Goal: Task Accomplishment & Management: Use online tool/utility

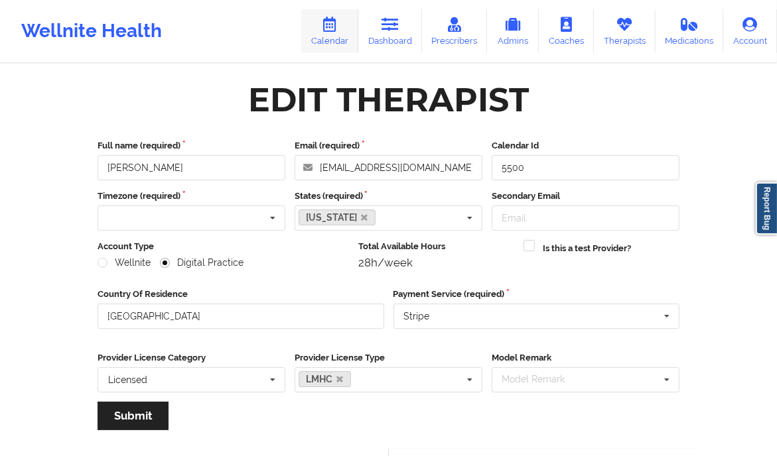
click at [338, 29] on icon at bounding box center [329, 24] width 17 height 15
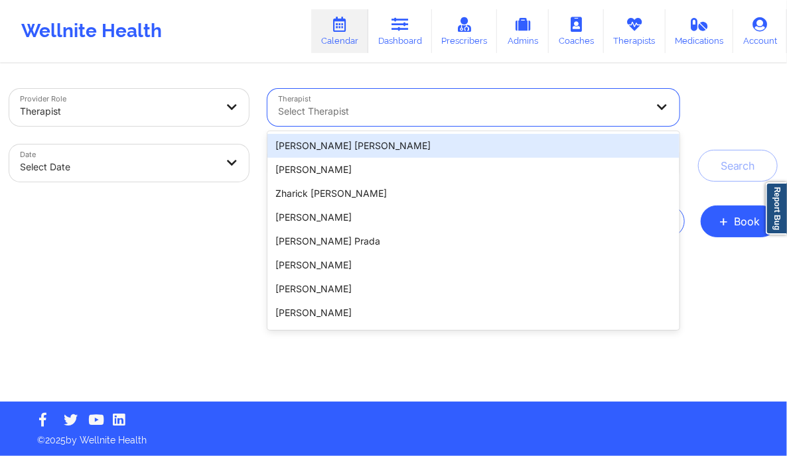
click at [327, 107] on div at bounding box center [462, 111] width 368 height 16
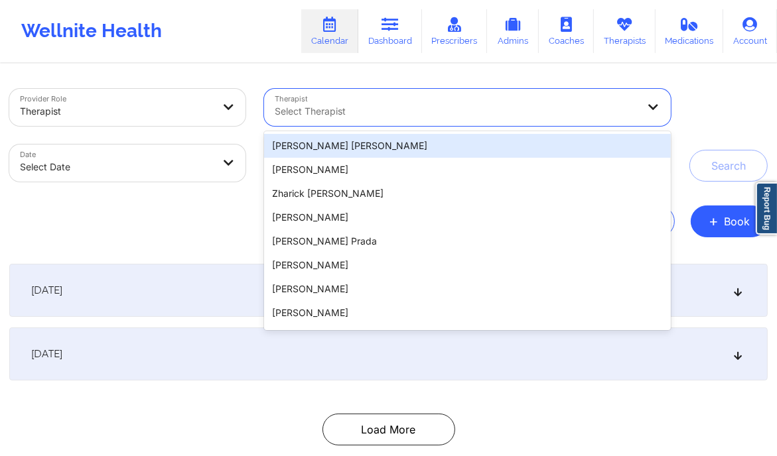
paste input "[US_STATE][PERSON_NAME]"
type input "[US_STATE][PERSON_NAME]"
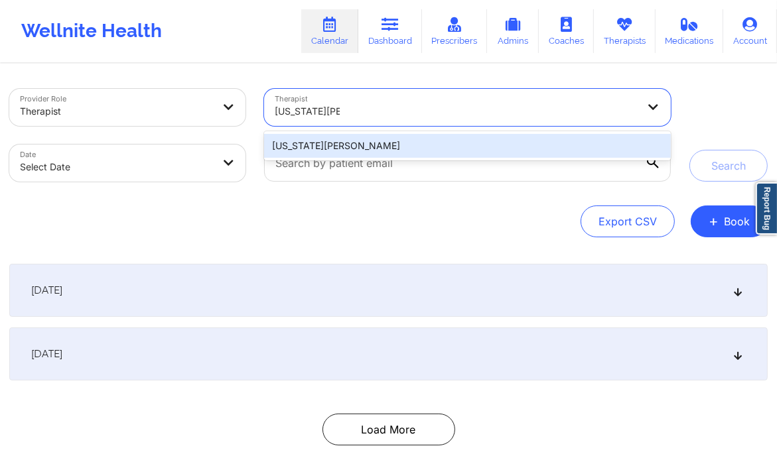
click at [409, 145] on div "[US_STATE][PERSON_NAME]" at bounding box center [467, 146] width 406 height 24
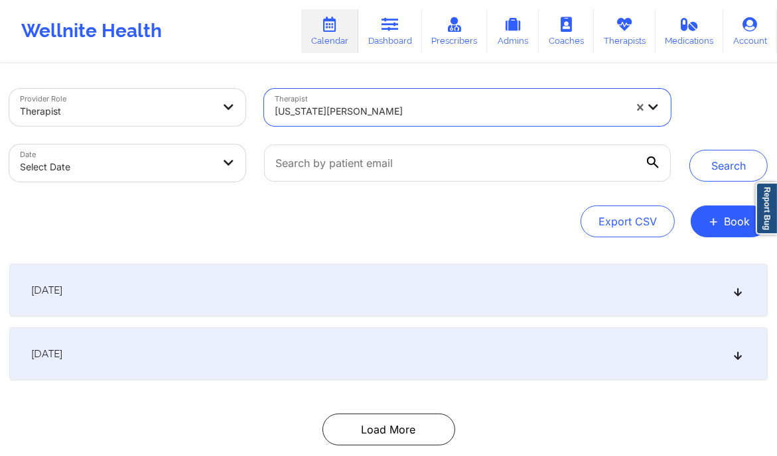
select select "2025-8"
select select "2025-9"
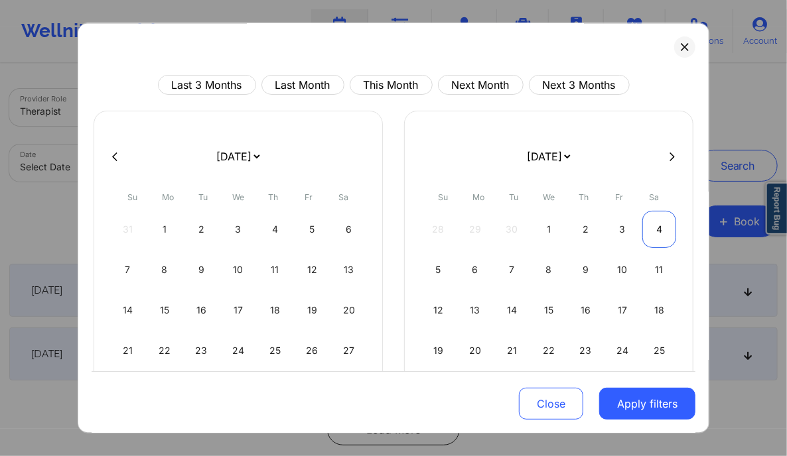
click at [655, 226] on div "4" at bounding box center [659, 229] width 34 height 37
select select "2025-9"
select select "2025-10"
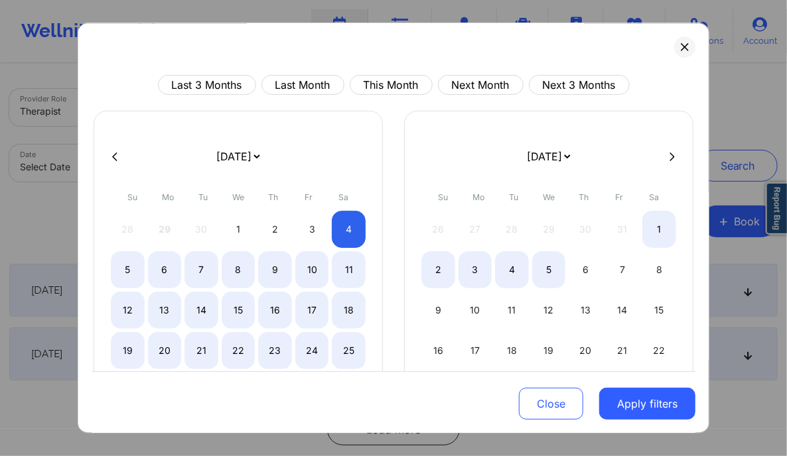
select select "2025-9"
select select "2025-10"
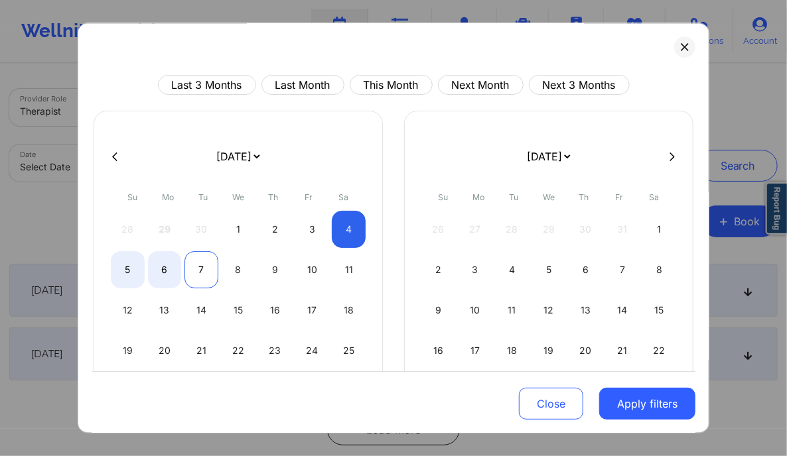
select select "2025-9"
select select "2025-10"
click at [194, 270] on div "7" at bounding box center [201, 269] width 34 height 37
select select "2025-9"
select select "2025-10"
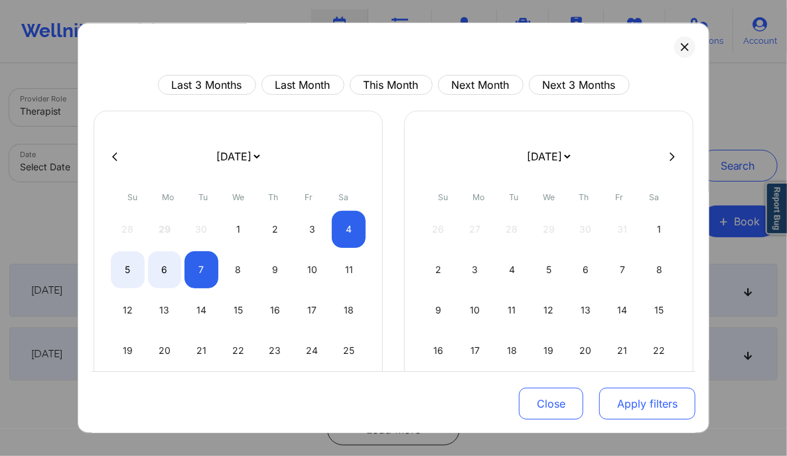
click at [666, 405] on button "Apply filters" at bounding box center [647, 404] width 96 height 32
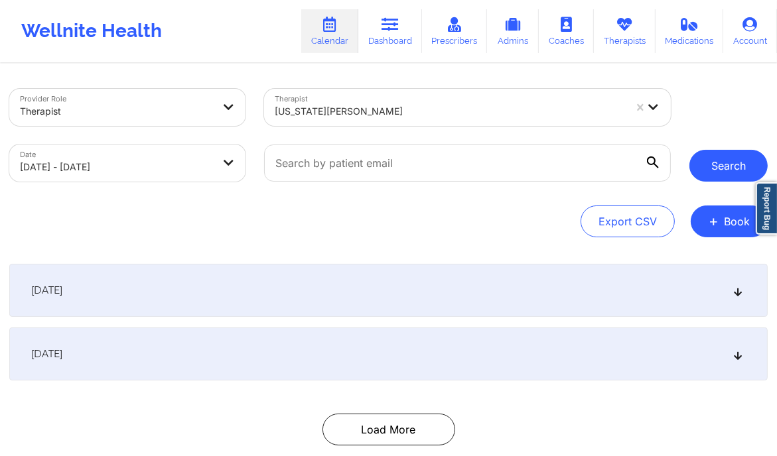
click at [727, 163] on button "Search" at bounding box center [728, 166] width 78 height 32
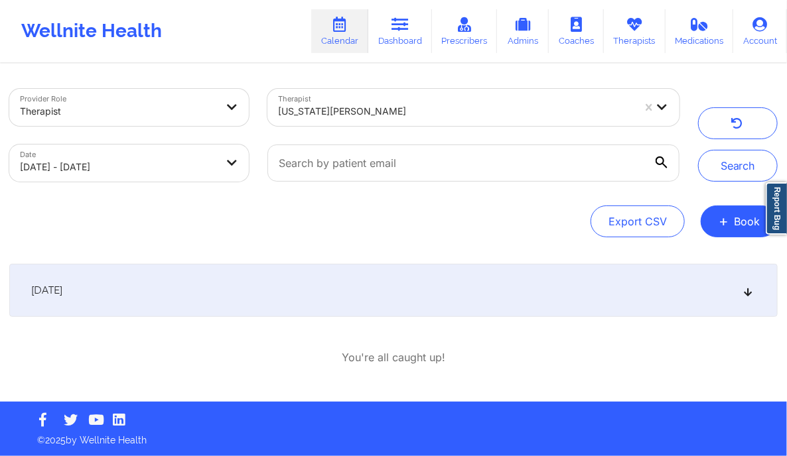
click at [752, 289] on icon at bounding box center [747, 290] width 11 height 9
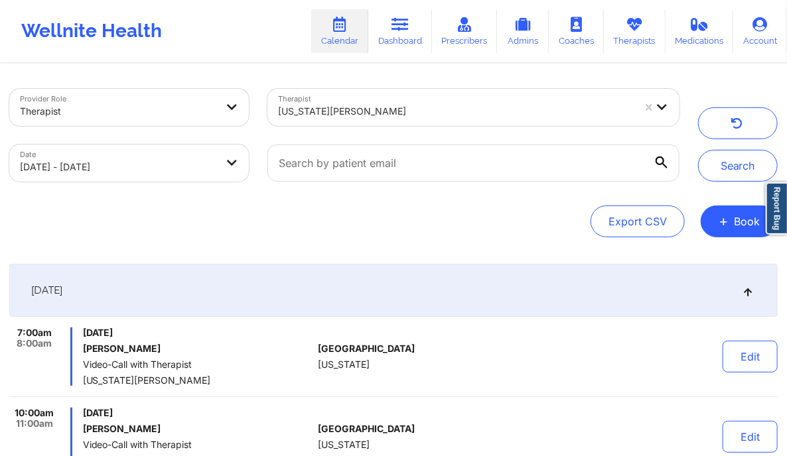
select select "2025-9"
select select "2025-10"
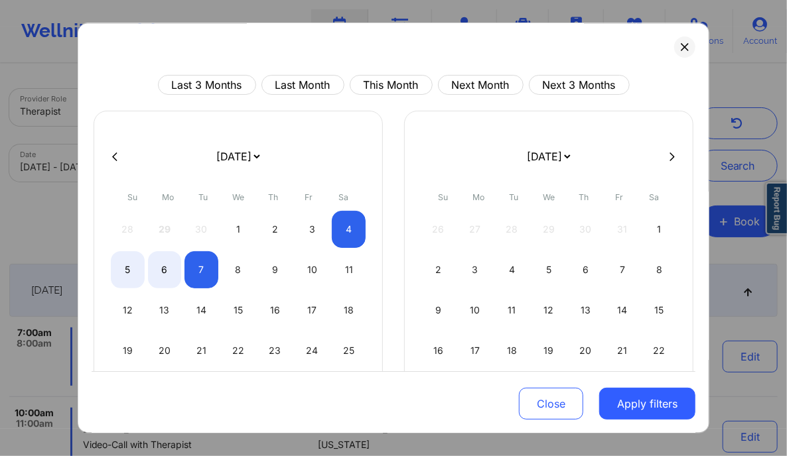
click at [113, 157] on icon at bounding box center [114, 157] width 5 height 9
select select "2025-8"
select select "2025-9"
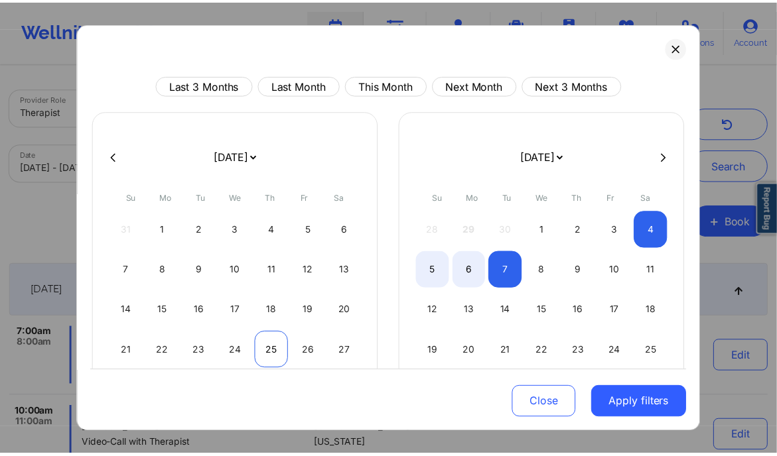
scroll to position [80, 0]
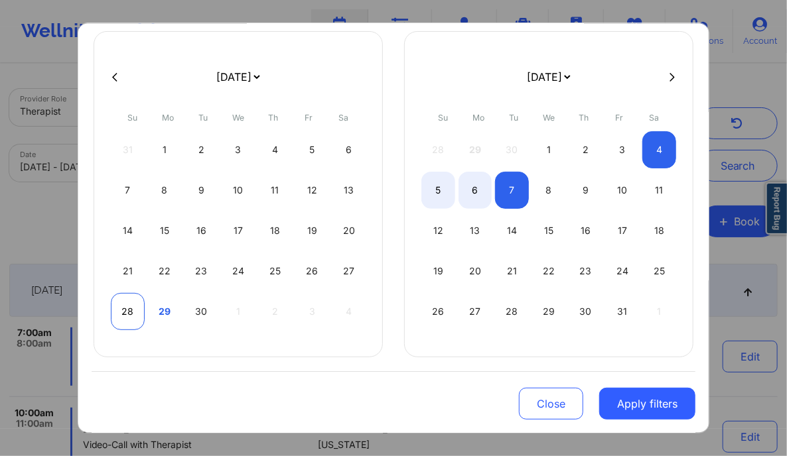
click at [119, 300] on div "28" at bounding box center [128, 311] width 34 height 37
select select "2025-8"
select select "2025-9"
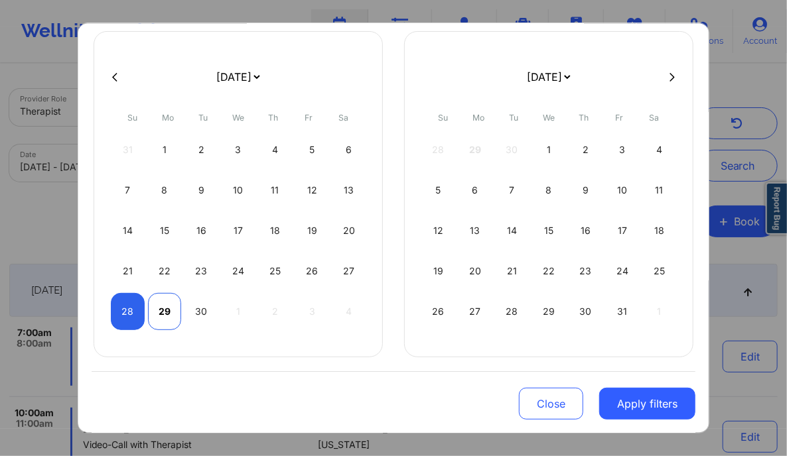
select select "2025-8"
select select "2025-9"
select select "2025-8"
select select "2025-9"
click at [198, 306] on div "30" at bounding box center [201, 311] width 34 height 37
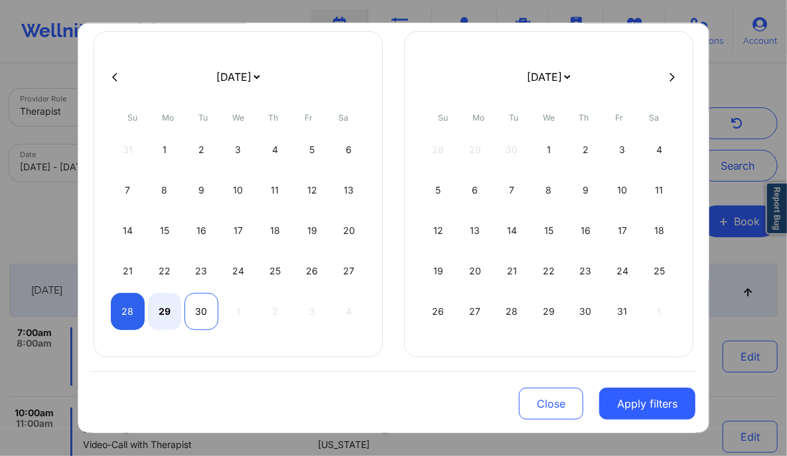
select select "2025-8"
select select "2025-9"
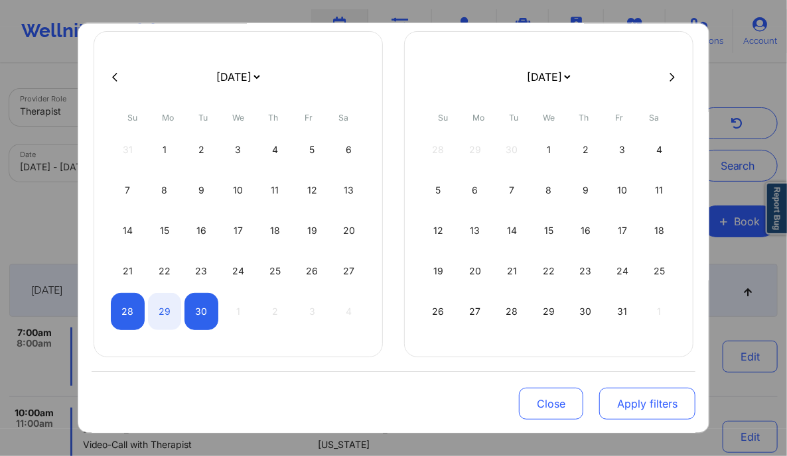
click at [658, 405] on button "Apply filters" at bounding box center [647, 404] width 96 height 32
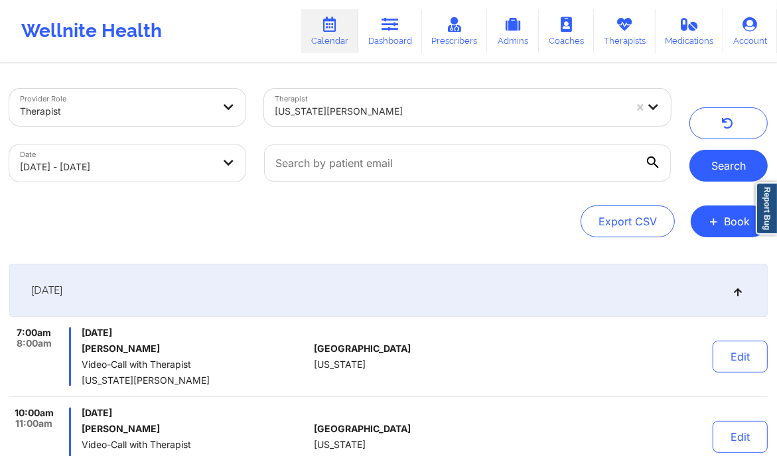
click at [724, 162] on button "Search" at bounding box center [728, 166] width 78 height 32
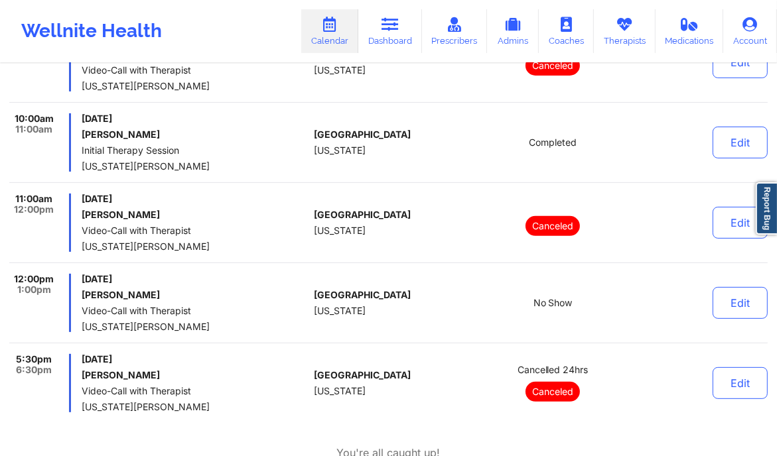
scroll to position [281, 0]
